Goal: Information Seeking & Learning: Learn about a topic

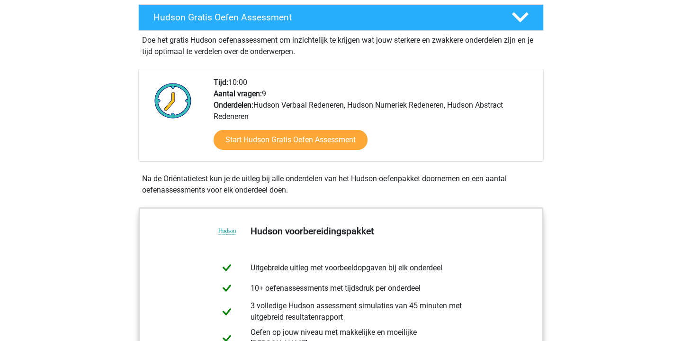
scroll to position [166, 0]
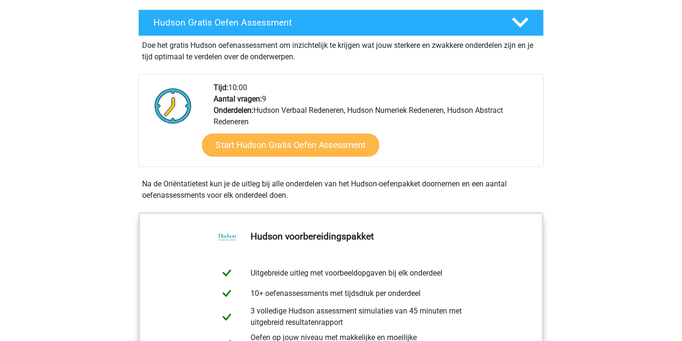
click at [267, 140] on link "Start Hudson Gratis Oefen Assessment" at bounding box center [290, 145] width 177 height 23
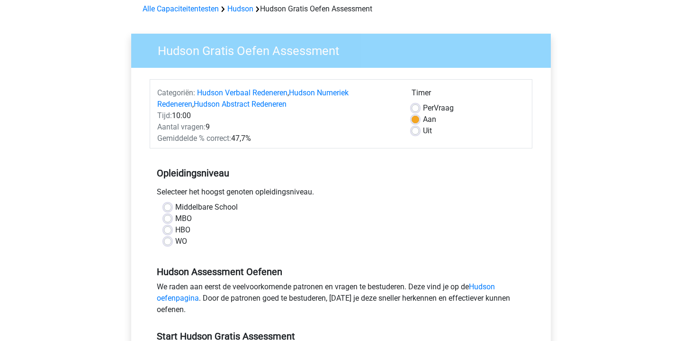
scroll to position [45, 0]
click at [231, 205] on label "Middelbare School" at bounding box center [206, 206] width 63 height 11
click at [171, 205] on input "Middelbare School" at bounding box center [168, 205] width 8 height 9
radio input "true"
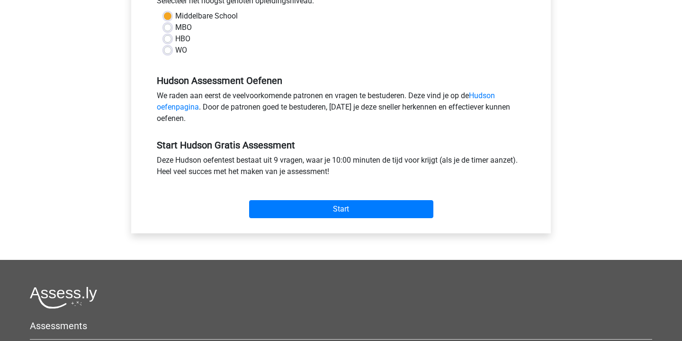
scroll to position [250, 0]
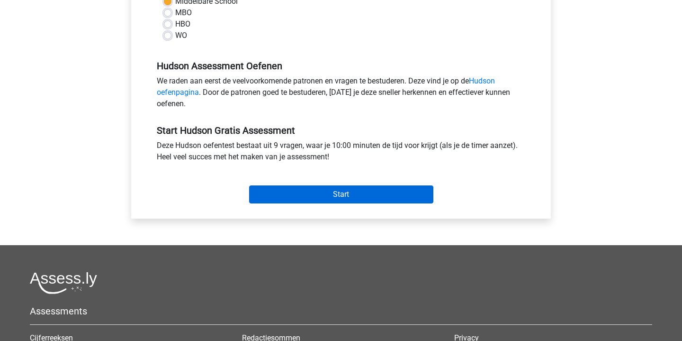
click at [329, 188] on input "Start" at bounding box center [341, 194] width 184 height 18
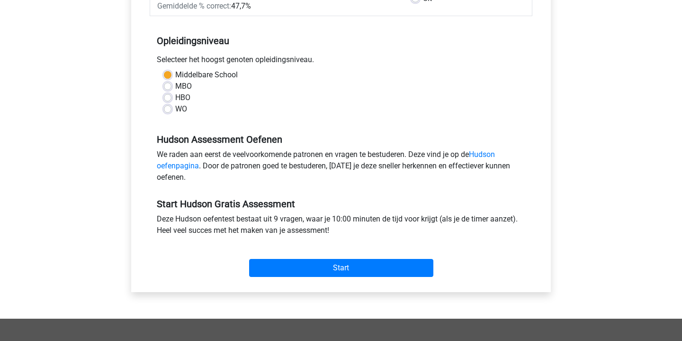
scroll to position [174, 0]
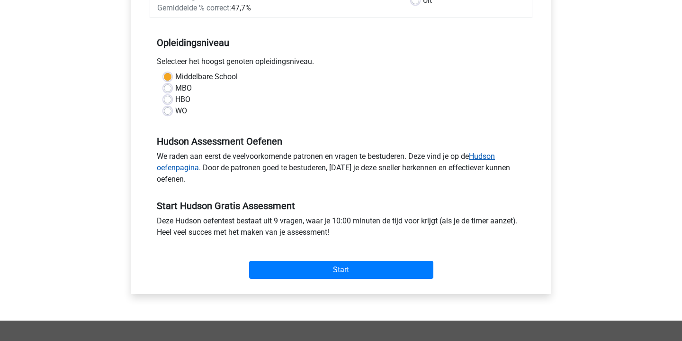
click at [176, 166] on link "Hudson oefenpagina" at bounding box center [326, 162] width 338 height 20
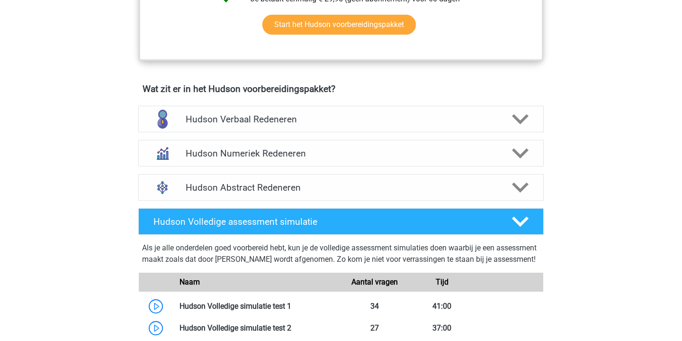
scroll to position [544, 0]
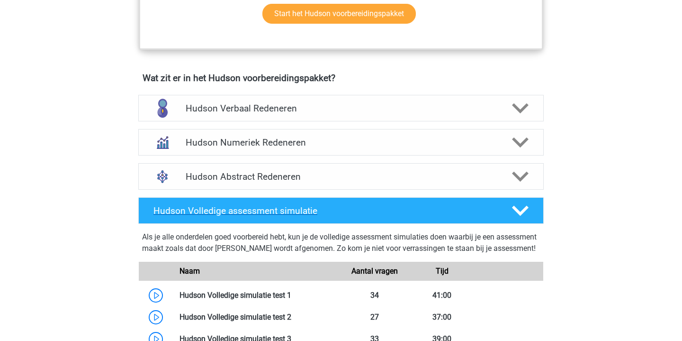
click at [401, 205] on h4 "Hudson Volledige assessment simulatie" at bounding box center [324, 210] width 343 height 11
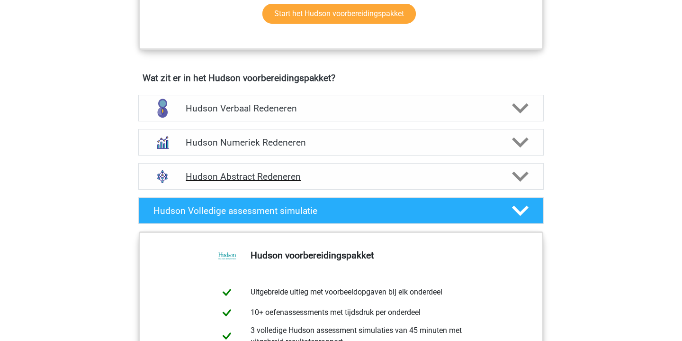
click at [422, 173] on h4 "Hudson Abstract Redeneren" at bounding box center [341, 176] width 310 height 11
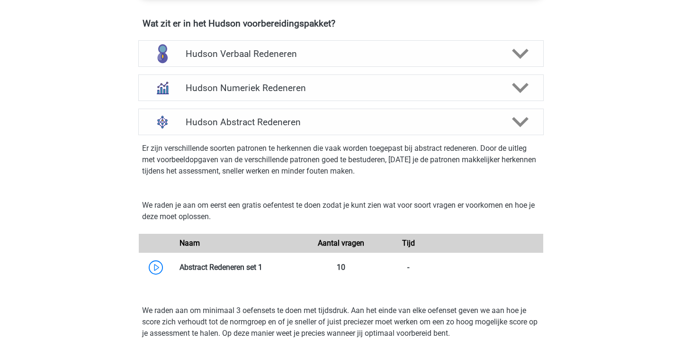
scroll to position [609, 0]
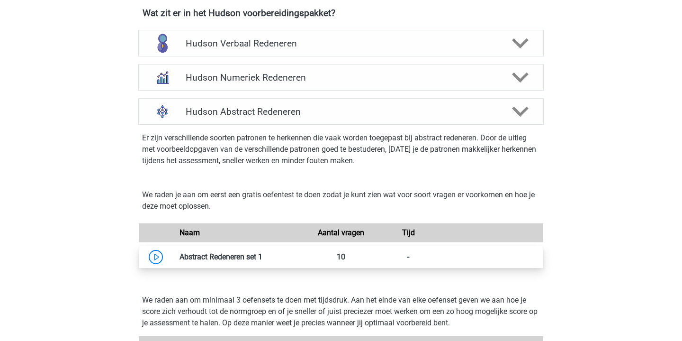
click at [262, 252] on link at bounding box center [262, 256] width 0 height 9
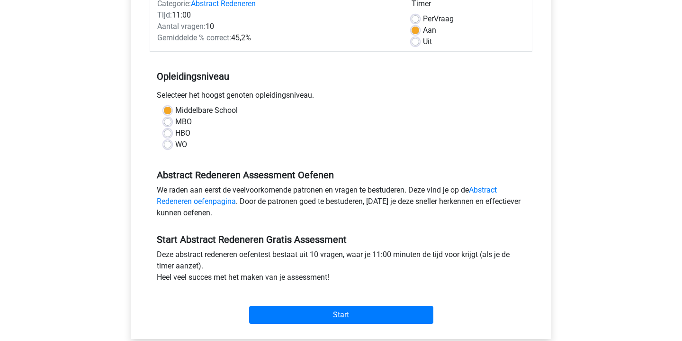
scroll to position [193, 0]
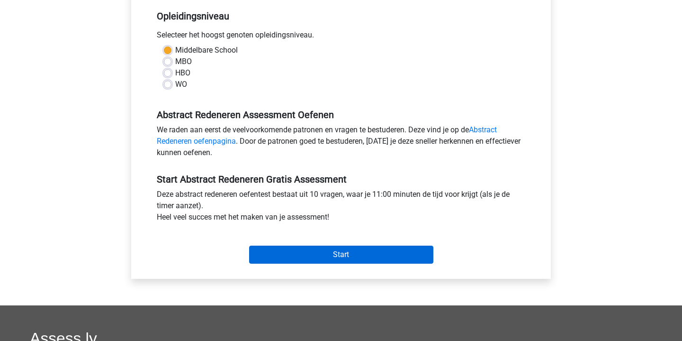
click at [387, 255] on input "Start" at bounding box center [341, 254] width 184 height 18
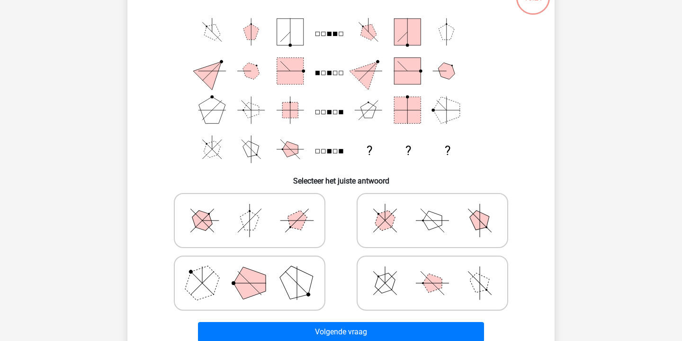
scroll to position [78, 0]
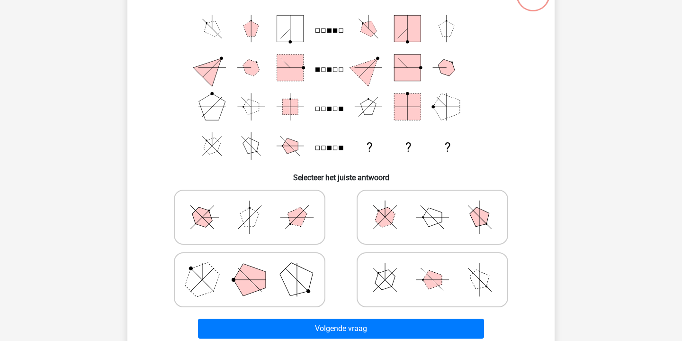
click at [276, 282] on icon at bounding box center [250, 279] width 142 height 47
click at [256, 268] on input "radio" at bounding box center [253, 264] width 6 height 6
radio input "true"
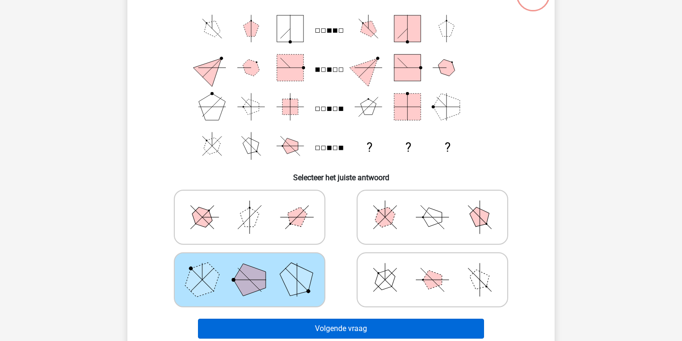
click at [316, 326] on button "Volgende vraag" at bounding box center [341, 328] width 287 height 20
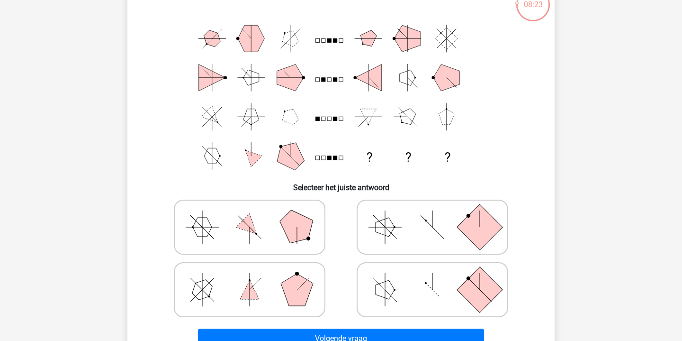
scroll to position [69, 0]
click at [258, 297] on polygon at bounding box center [249, 288] width 19 height 19
click at [256, 277] on input "radio" at bounding box center [253, 274] width 6 height 6
radio input "true"
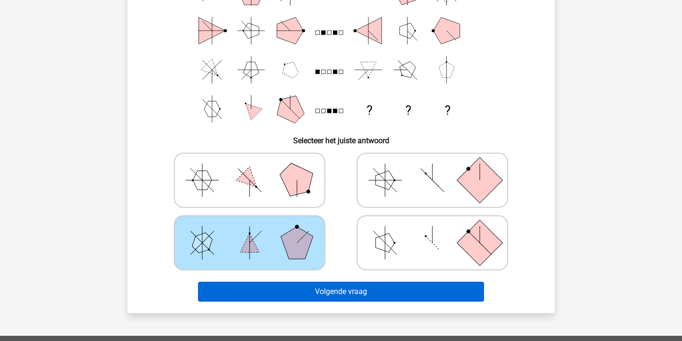
click at [280, 291] on button "Volgende vraag" at bounding box center [341, 291] width 287 height 20
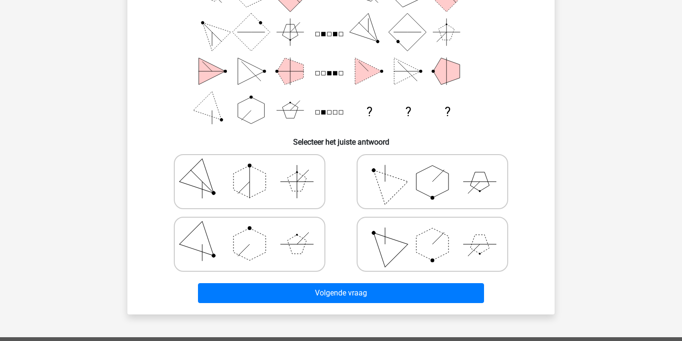
scroll to position [121, 0]
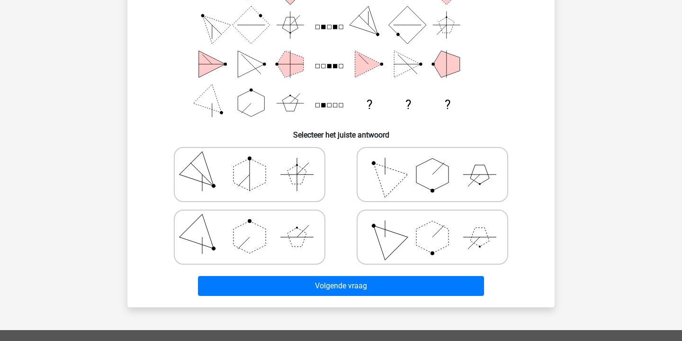
click at [420, 185] on icon at bounding box center [432, 174] width 142 height 47
click at [432, 162] on input "radio" at bounding box center [435, 159] width 6 height 6
radio input "true"
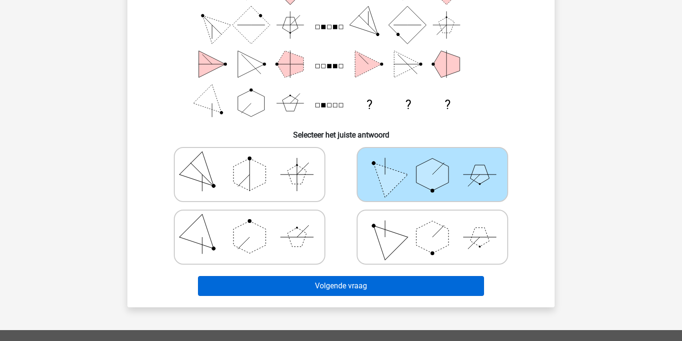
click at [361, 290] on button "Volgende vraag" at bounding box center [341, 286] width 287 height 20
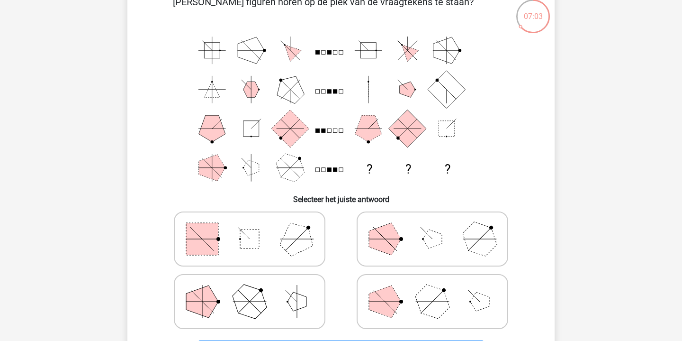
scroll to position [57, 0]
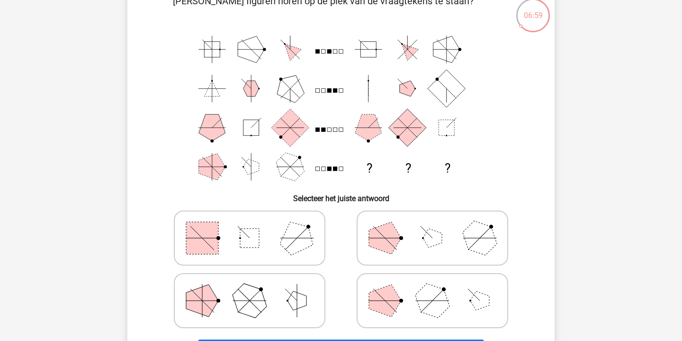
click at [409, 223] on icon at bounding box center [432, 237] width 142 height 47
click at [432, 223] on input "radio" at bounding box center [435, 223] width 6 height 6
radio input "true"
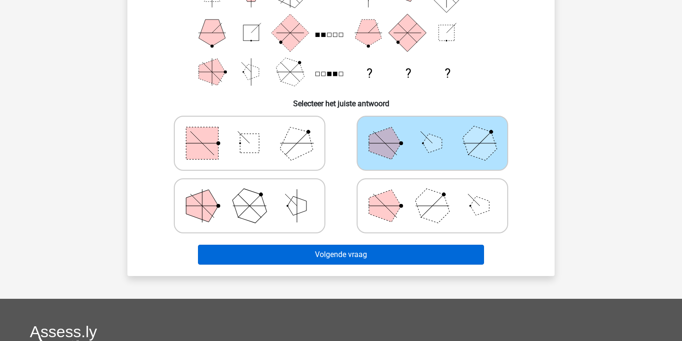
click at [392, 255] on button "Volgende vraag" at bounding box center [341, 254] width 287 height 20
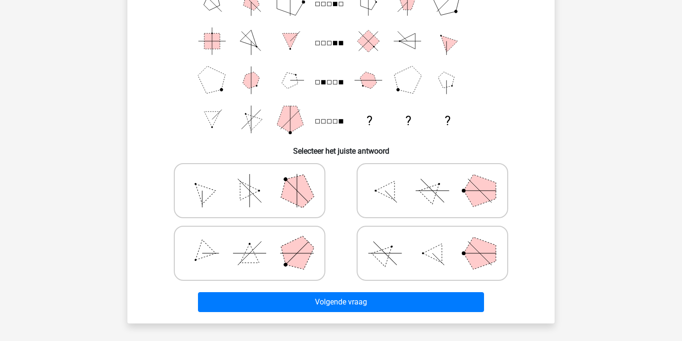
scroll to position [105, 0]
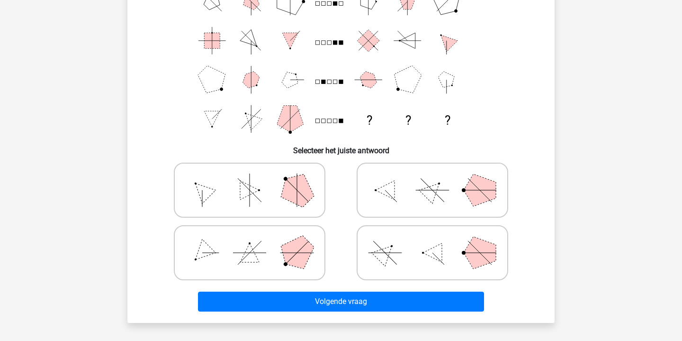
click at [450, 179] on icon at bounding box center [432, 189] width 142 height 47
click at [439, 178] on input "radio" at bounding box center [435, 175] width 6 height 6
radio input "true"
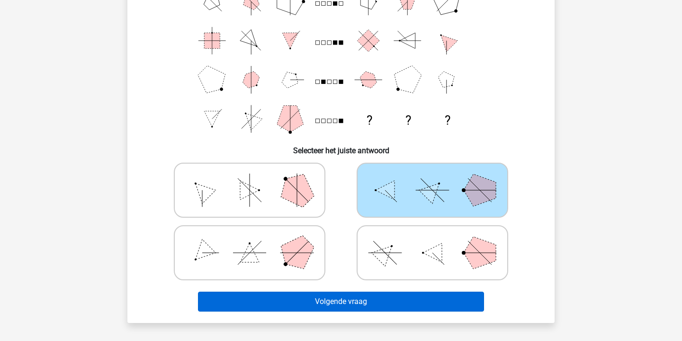
click at [387, 295] on button "Volgende vraag" at bounding box center [341, 301] width 287 height 20
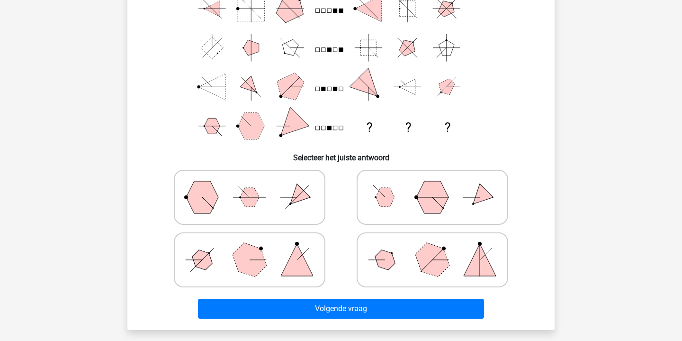
scroll to position [101, 0]
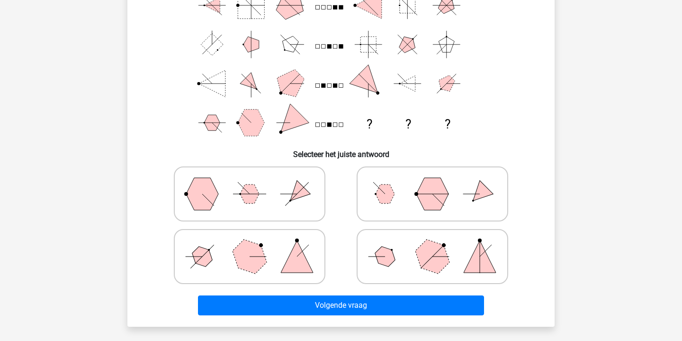
click at [412, 254] on icon at bounding box center [432, 256] width 142 height 47
click at [432, 244] on input "radio" at bounding box center [435, 241] width 6 height 6
radio input "true"
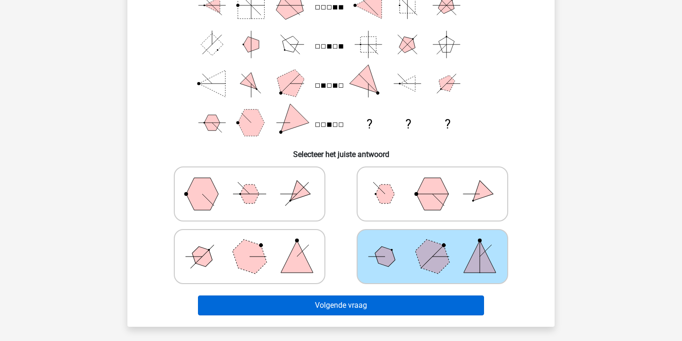
click at [375, 310] on button "Volgende vraag" at bounding box center [341, 305] width 287 height 20
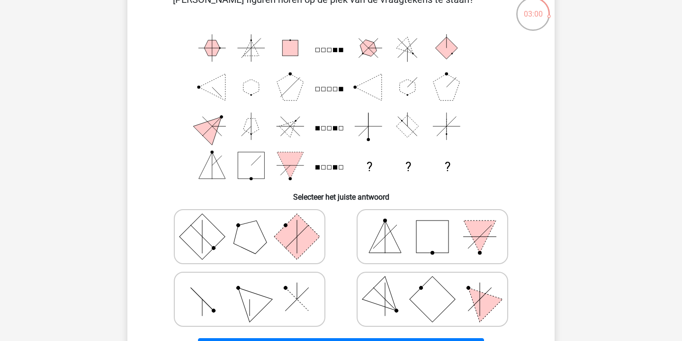
scroll to position [50, 0]
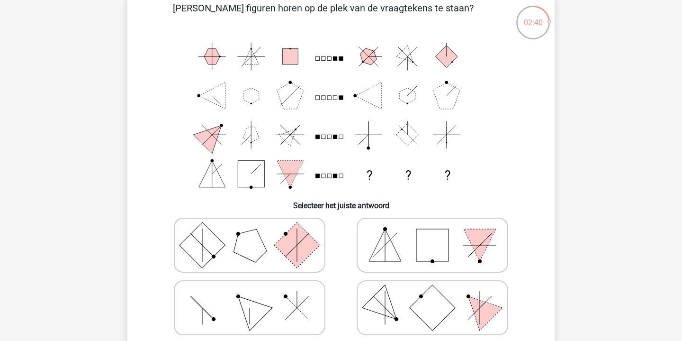
click at [235, 247] on polygon at bounding box center [249, 244] width 45 height 45
click at [250, 233] on input "radio" at bounding box center [253, 230] width 6 height 6
radio input "true"
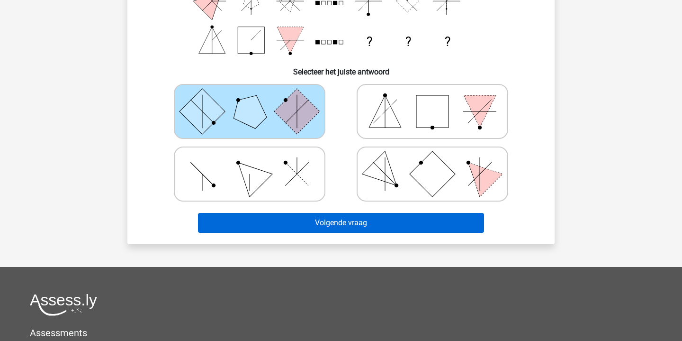
click at [373, 215] on button "Volgende vraag" at bounding box center [341, 223] width 287 height 20
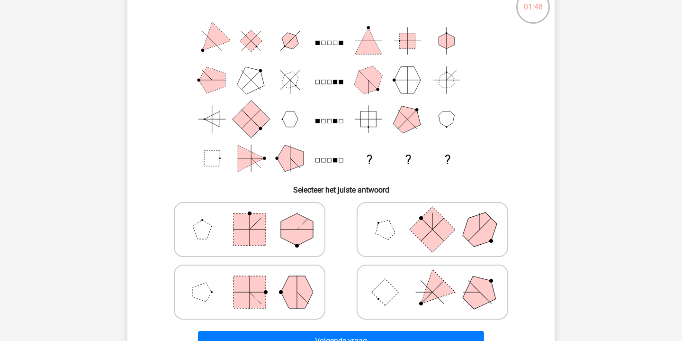
scroll to position [66, 0]
click at [288, 293] on polygon at bounding box center [297, 291] width 32 height 32
click at [256, 279] on input "radio" at bounding box center [253, 276] width 6 height 6
radio input "true"
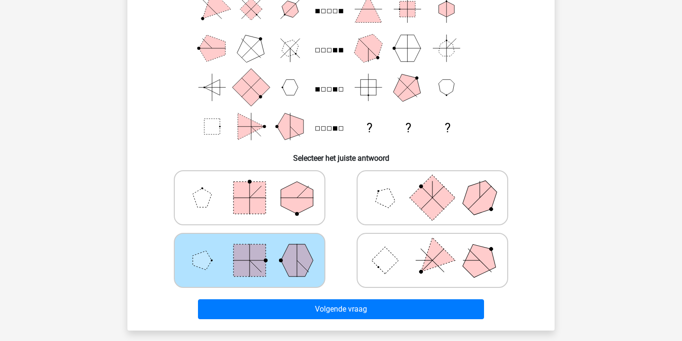
scroll to position [105, 0]
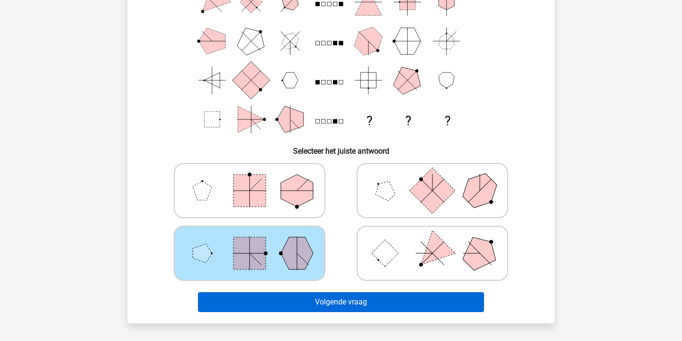
click at [314, 304] on button "Volgende vraag" at bounding box center [341, 302] width 287 height 20
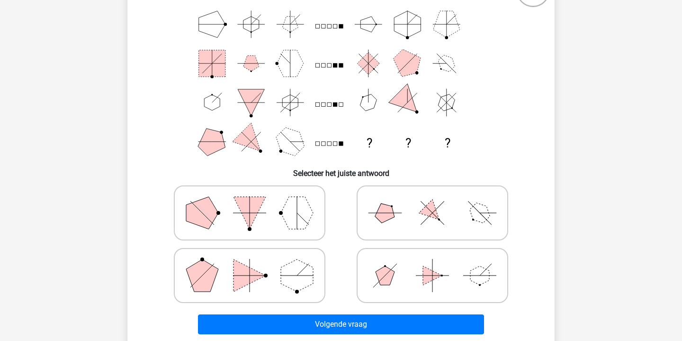
scroll to position [92, 0]
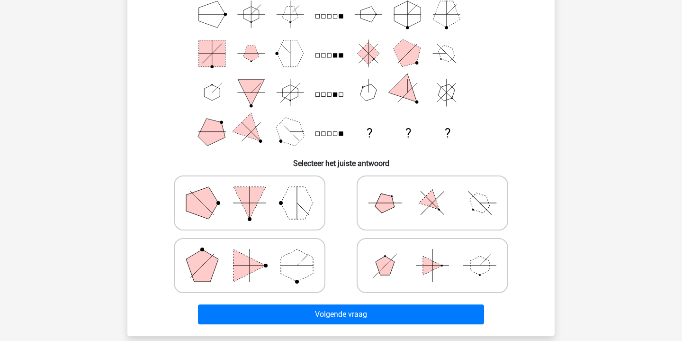
click at [427, 204] on polygon at bounding box center [432, 202] width 27 height 27
click at [432, 191] on input "radio" at bounding box center [435, 188] width 6 height 6
radio input "true"
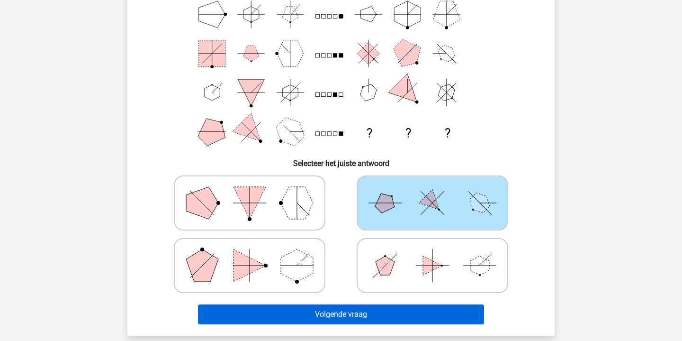
click at [358, 316] on button "Volgende vraag" at bounding box center [341, 314] width 287 height 20
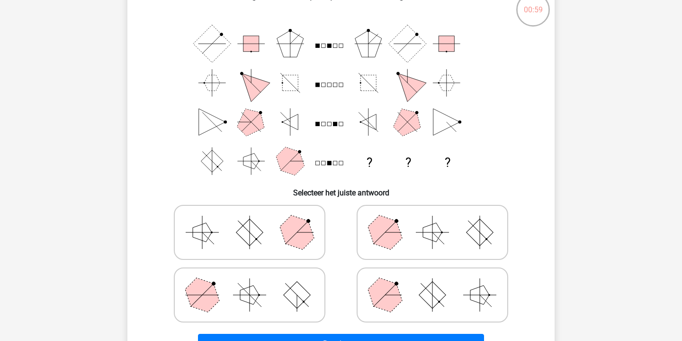
scroll to position [64, 0]
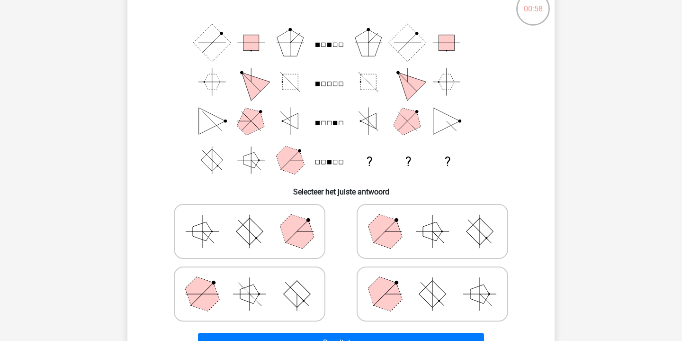
click at [279, 244] on icon at bounding box center [250, 230] width 142 height 47
click at [256, 219] on input "radio" at bounding box center [253, 216] width 6 height 6
radio input "true"
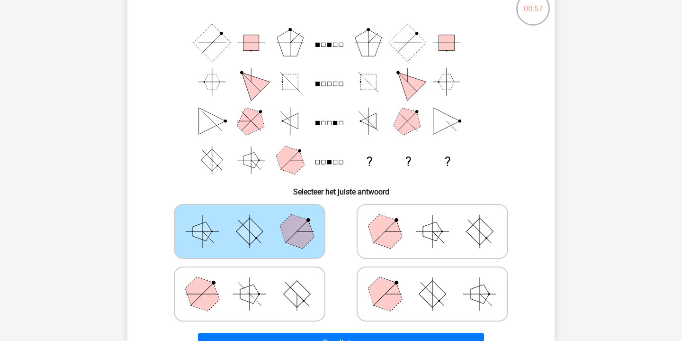
scroll to position [129, 0]
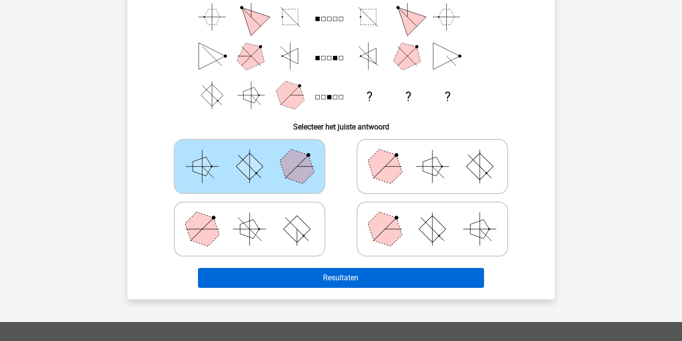
click at [320, 279] on button "Resultaten" at bounding box center [341, 278] width 287 height 20
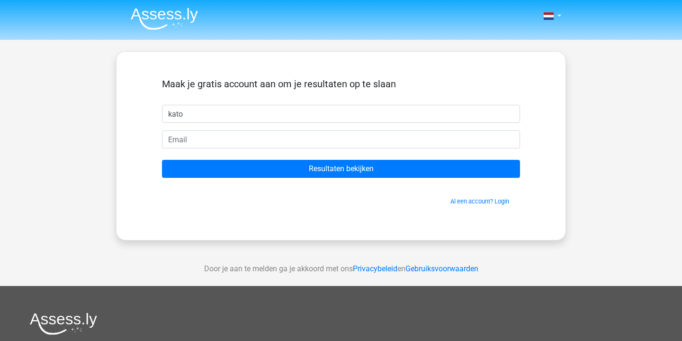
type input "kato"
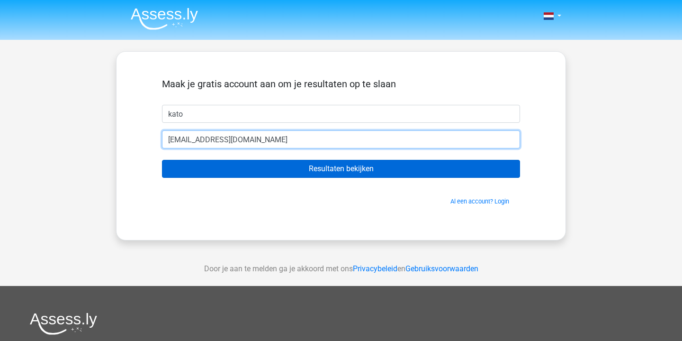
type input "katowilms@hotmail.com"
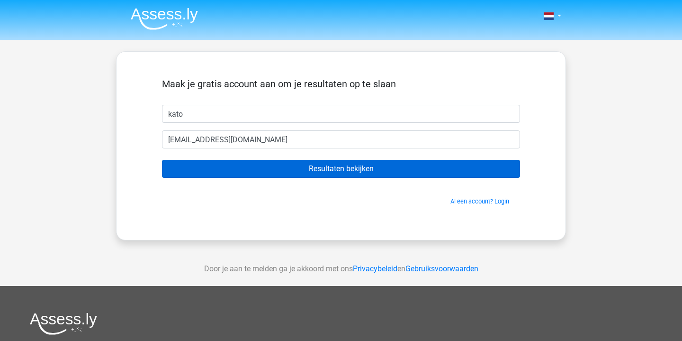
click at [351, 171] on input "Resultaten bekijken" at bounding box center [341, 169] width 358 height 18
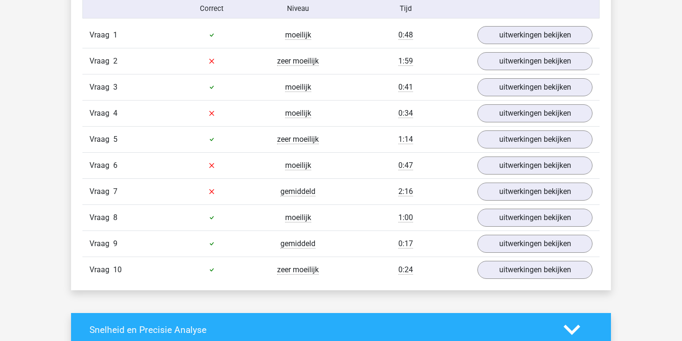
scroll to position [795, 0]
click at [513, 186] on link "uitwerkingen bekijken" at bounding box center [535, 191] width 132 height 21
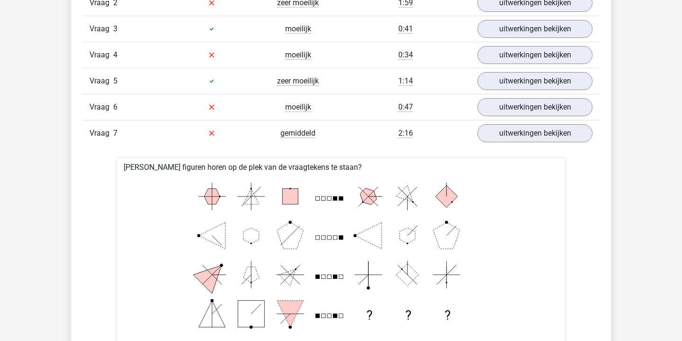
scroll to position [810, 0]
